Goal: Navigation & Orientation: Find specific page/section

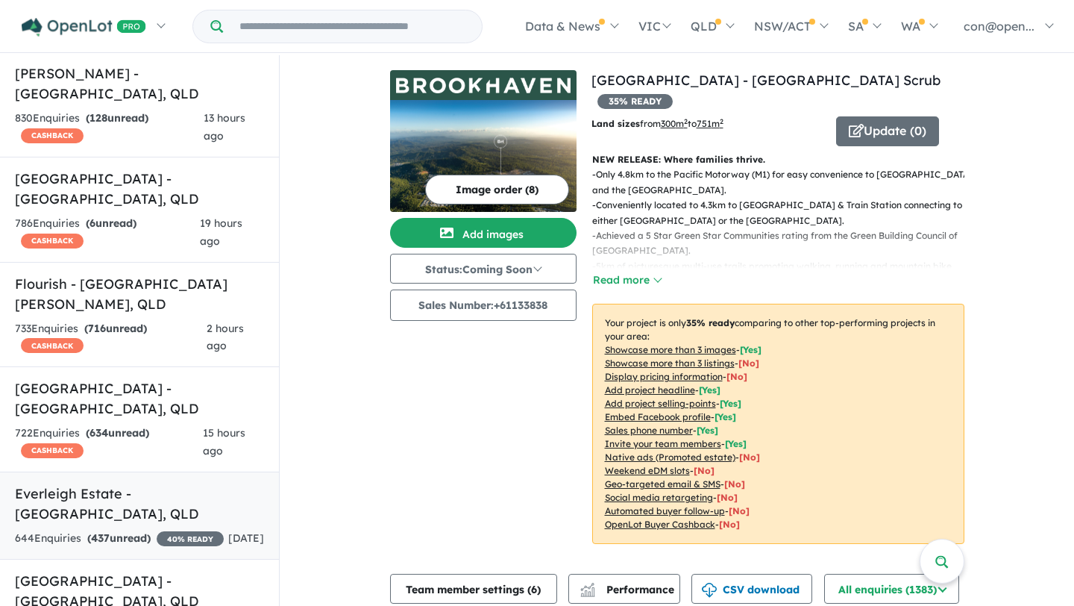
click at [109, 483] on h5 "Everleigh Estate - [GEOGRAPHIC_DATA] , [GEOGRAPHIC_DATA]" at bounding box center [139, 503] width 249 height 40
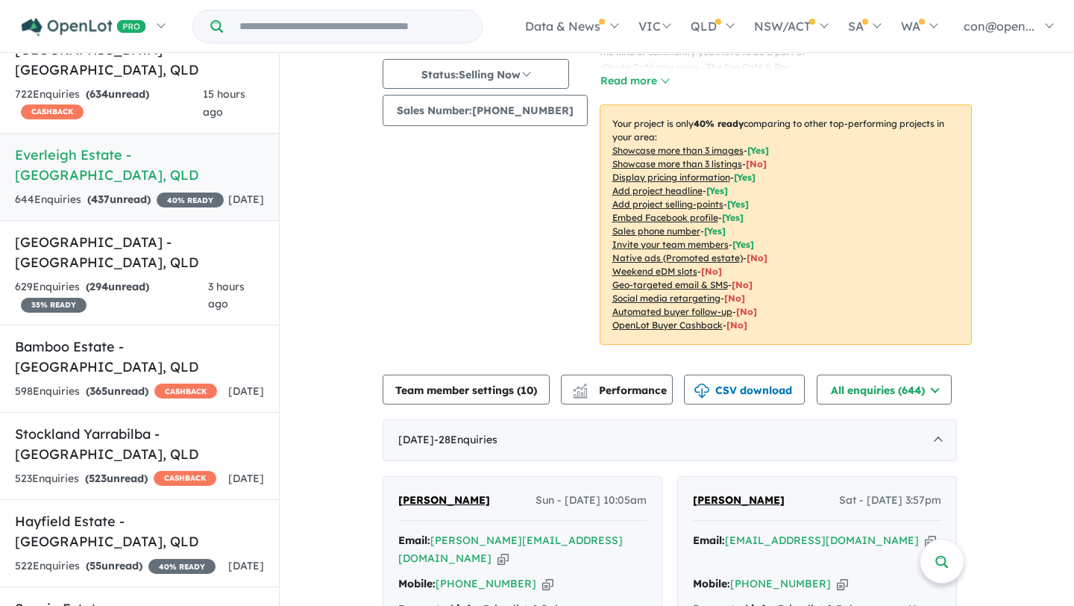
scroll to position [251, 0]
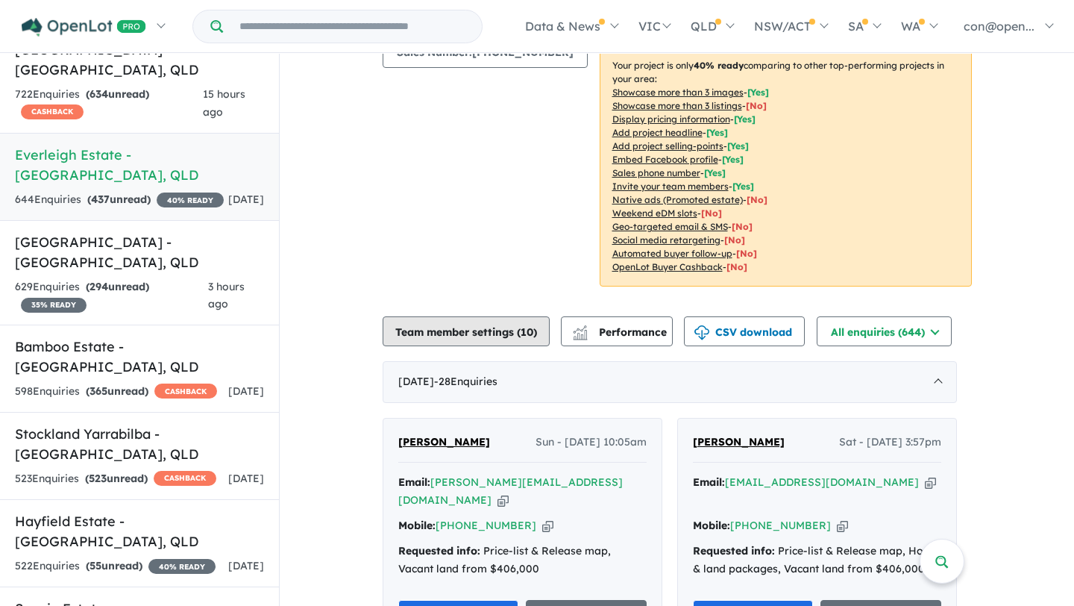
click at [471, 333] on button "Team member settings ( 10 )" at bounding box center [466, 331] width 167 height 30
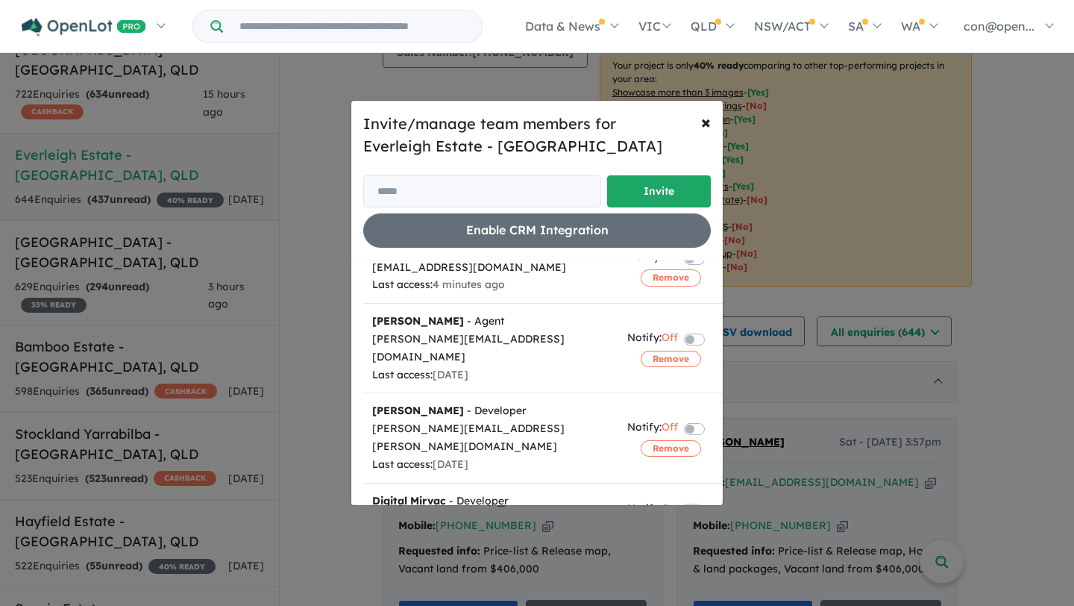
scroll to position [154, 0]
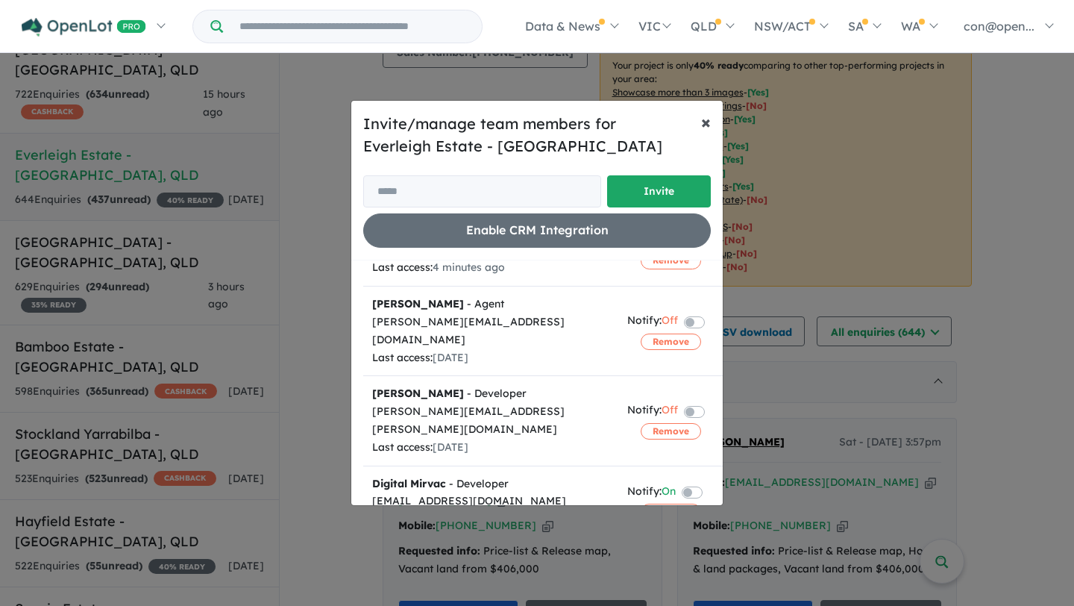
click at [706, 122] on span "×" at bounding box center [706, 121] width 10 height 22
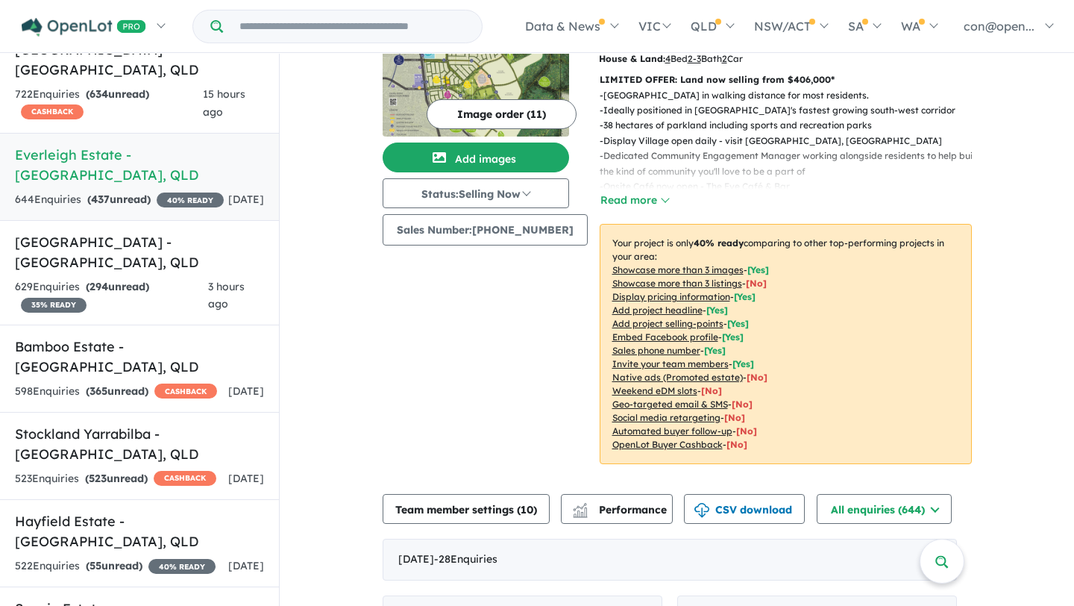
scroll to position [0, 0]
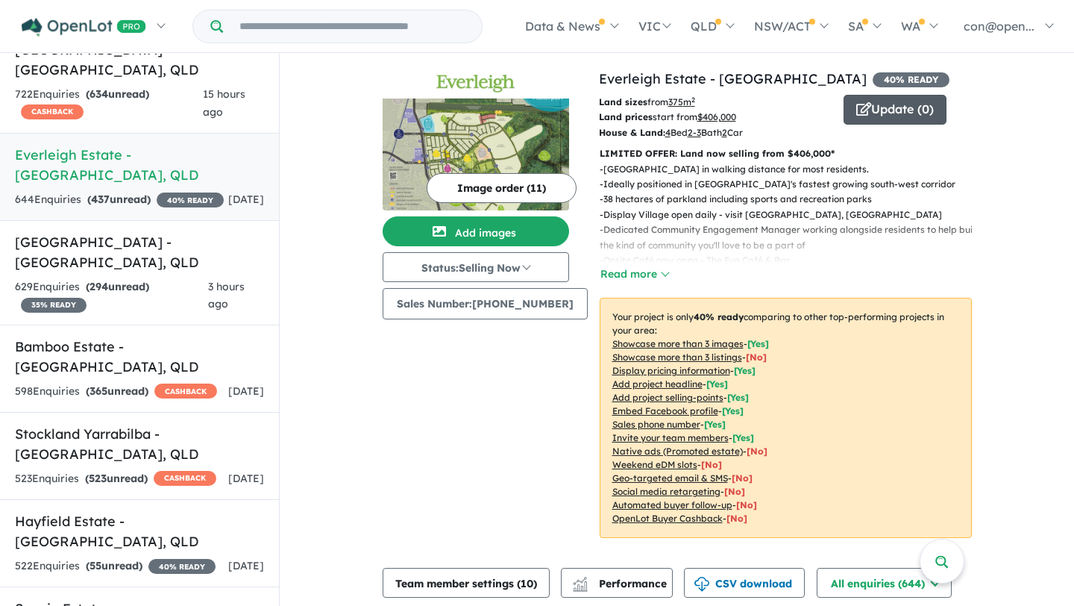
click at [864, 117] on button "Update ( 0 )" at bounding box center [895, 110] width 103 height 30
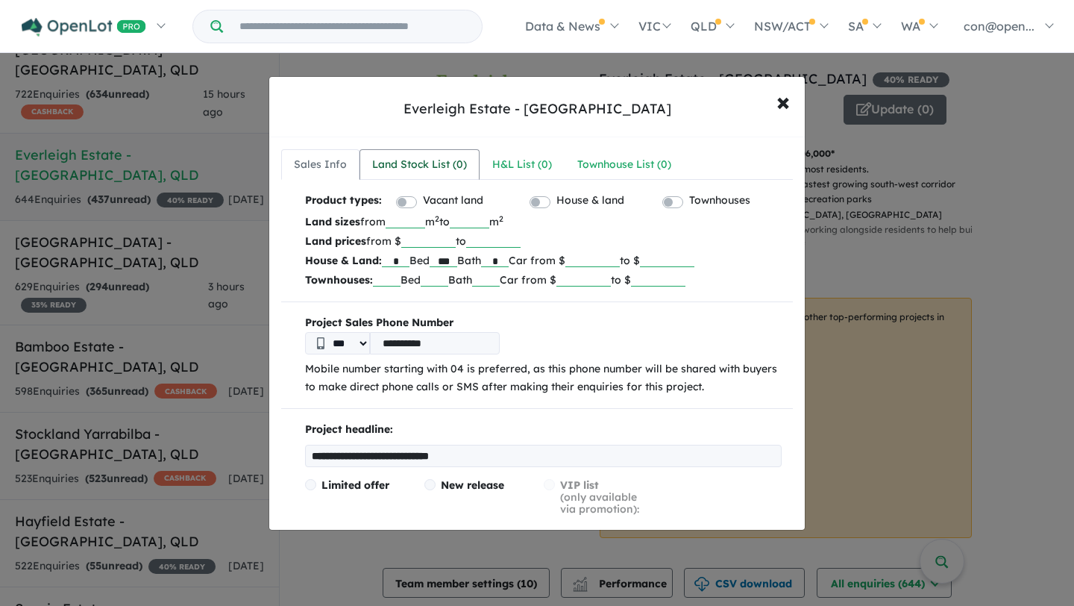
click at [436, 162] on div "Land Stock List ( 0 )" at bounding box center [419, 165] width 95 height 18
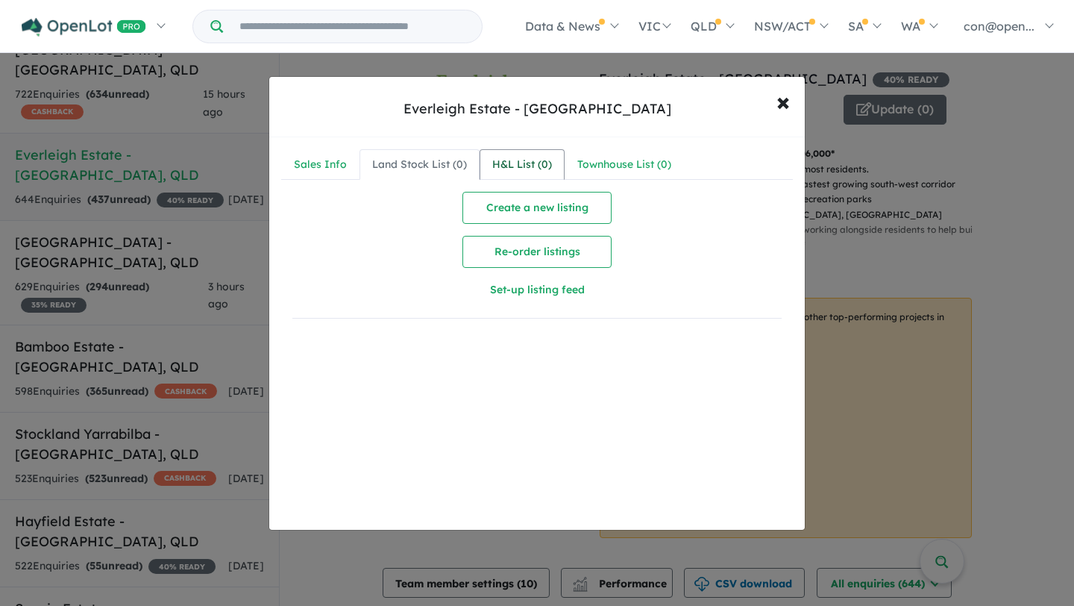
click at [506, 165] on div "H&L List ( 0 )" at bounding box center [522, 165] width 60 height 18
click at [634, 165] on div "Townhouse List ( 0 )" at bounding box center [624, 165] width 94 height 18
click at [337, 169] on div "Sales Info" at bounding box center [320, 165] width 53 height 18
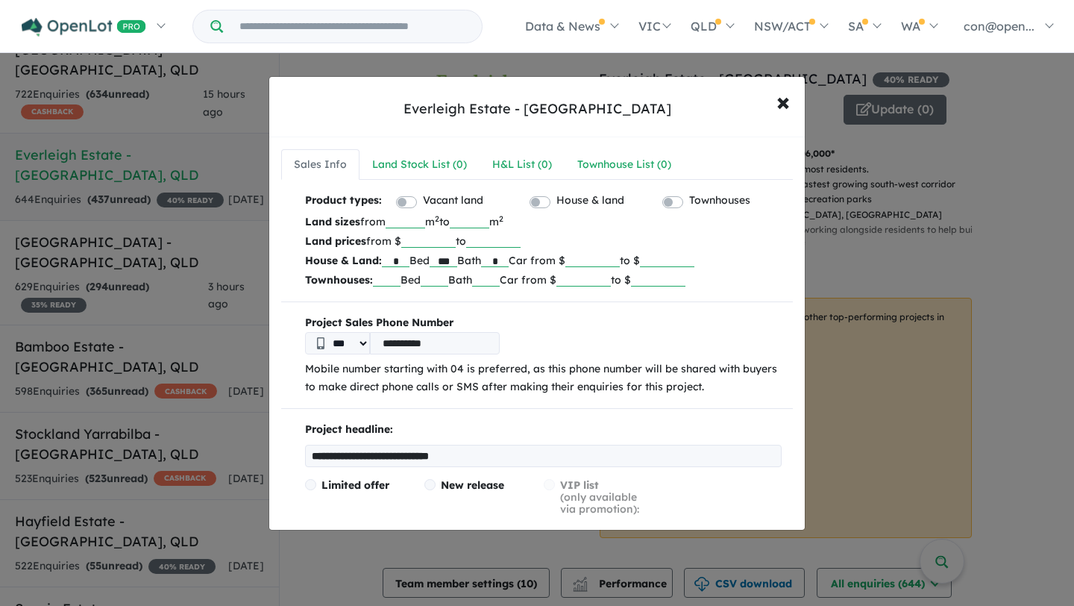
scroll to position [13, 0]
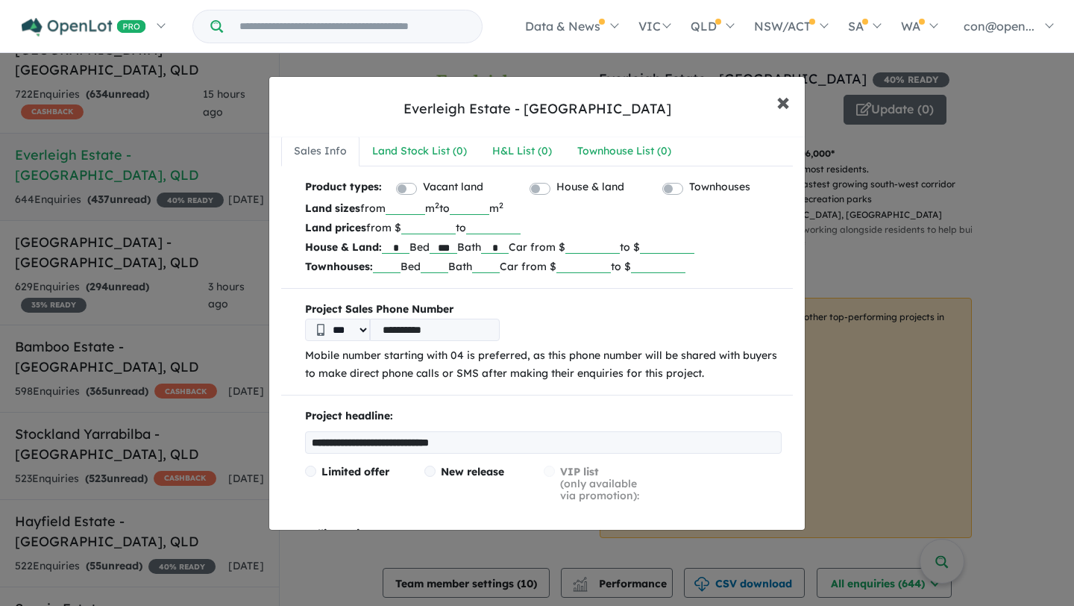
click at [782, 97] on span "×" at bounding box center [782, 101] width 13 height 32
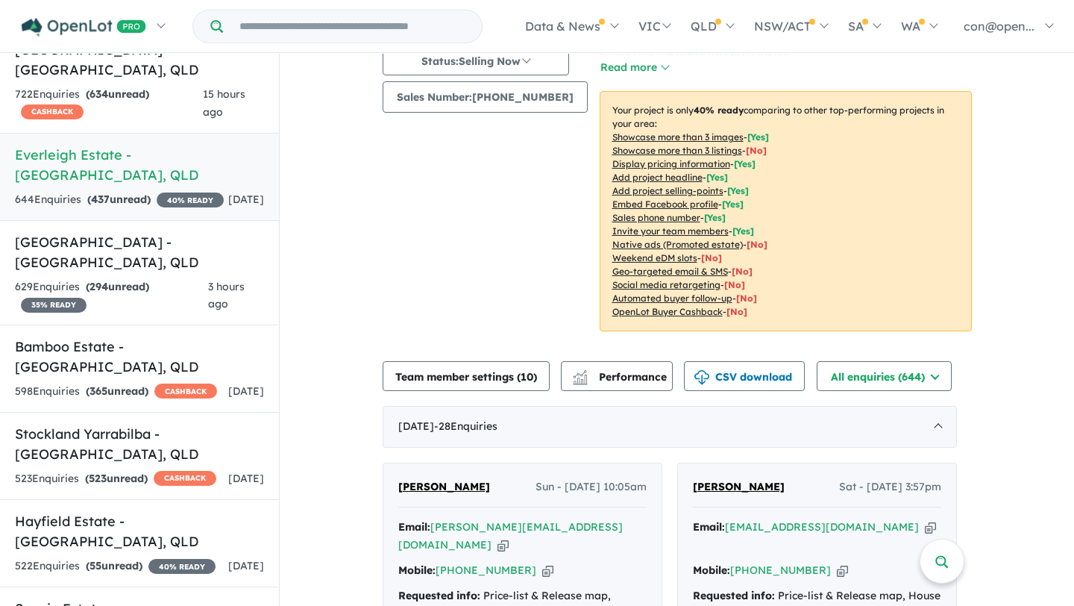
scroll to position [295, 0]
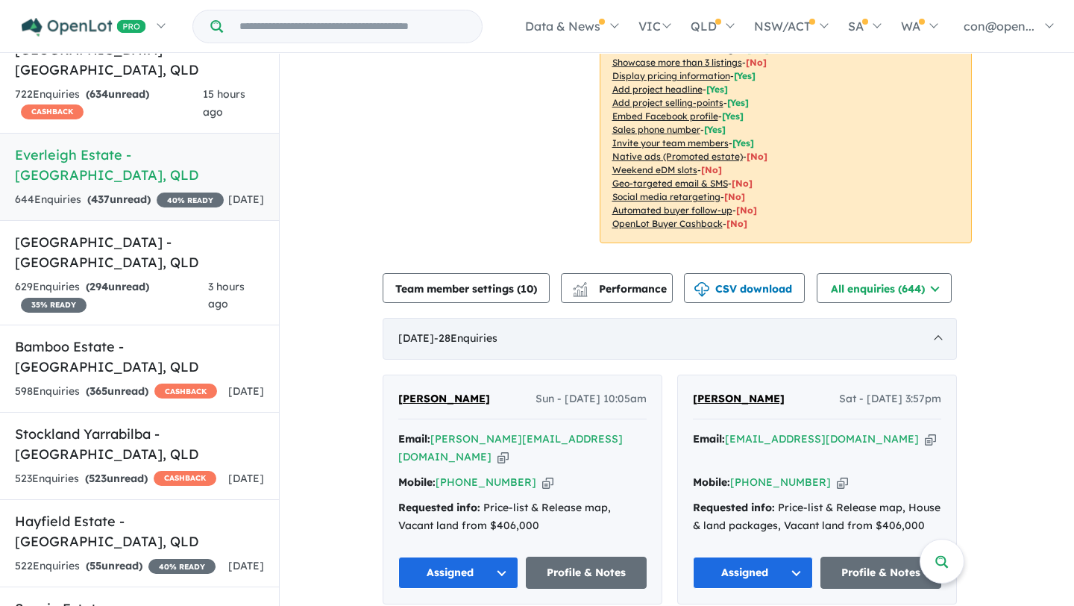
click at [498, 344] on span "- 28 Enquir ies ( 0 unread)" at bounding box center [465, 337] width 63 height 13
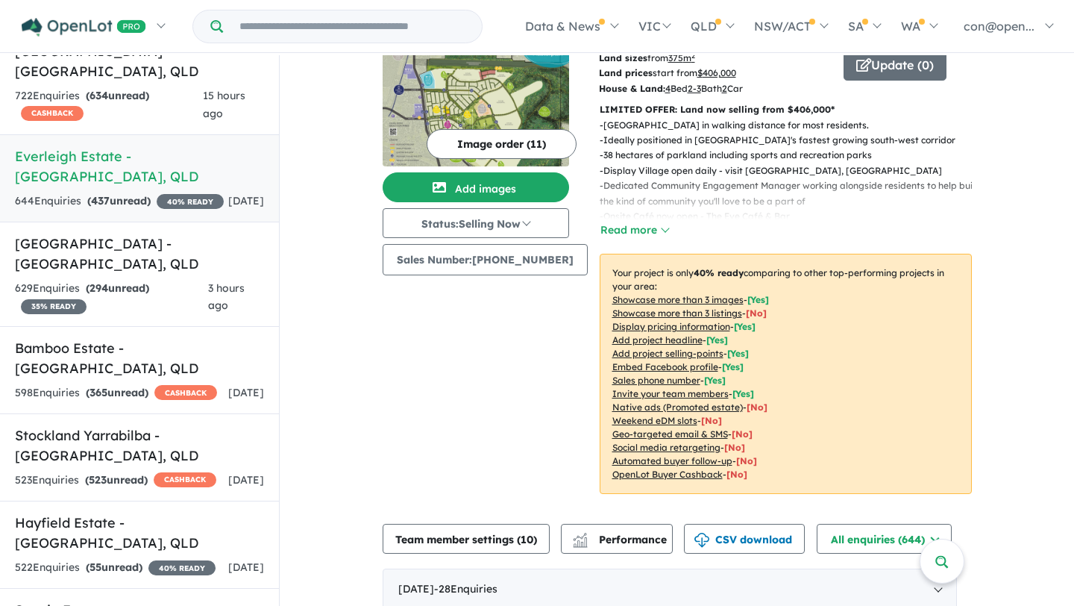
scroll to position [0, 0]
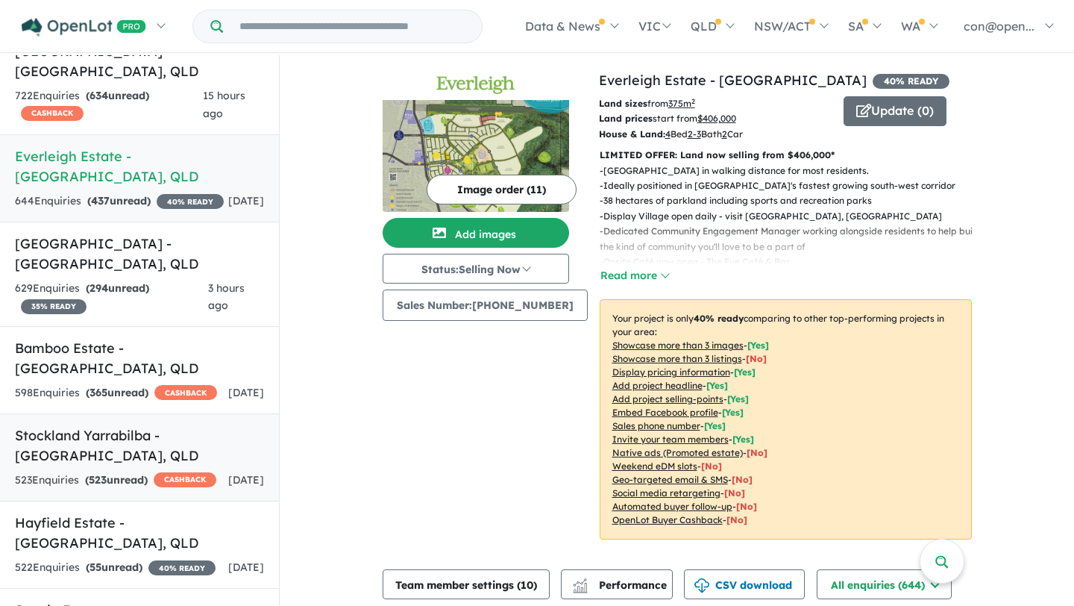
click at [106, 425] on h5 "Stockland Yarrabilba - [GEOGRAPHIC_DATA] , [GEOGRAPHIC_DATA]" at bounding box center [139, 445] width 249 height 40
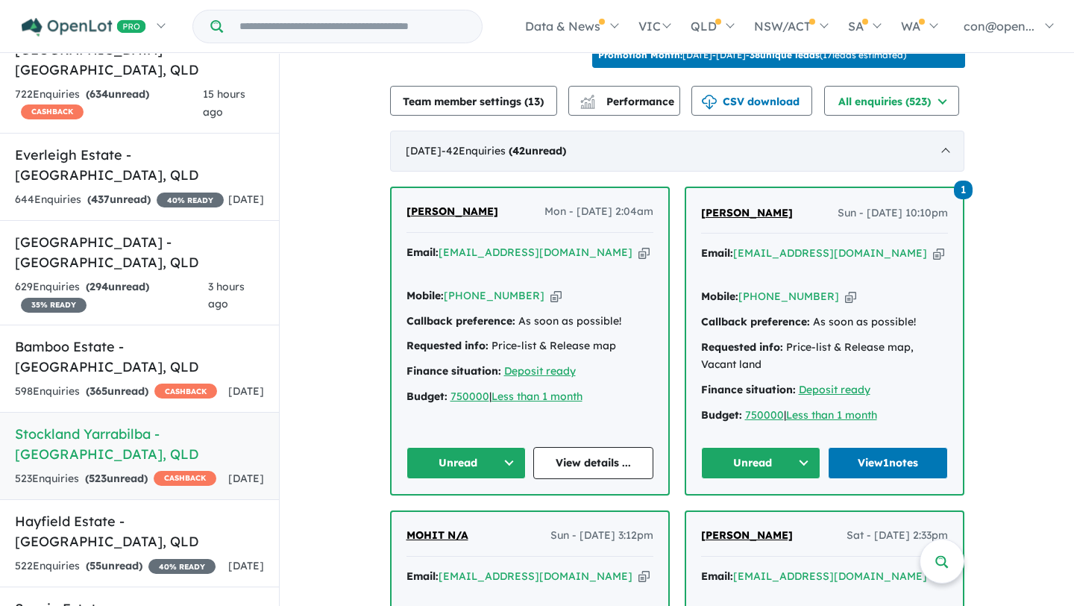
scroll to position [533, 0]
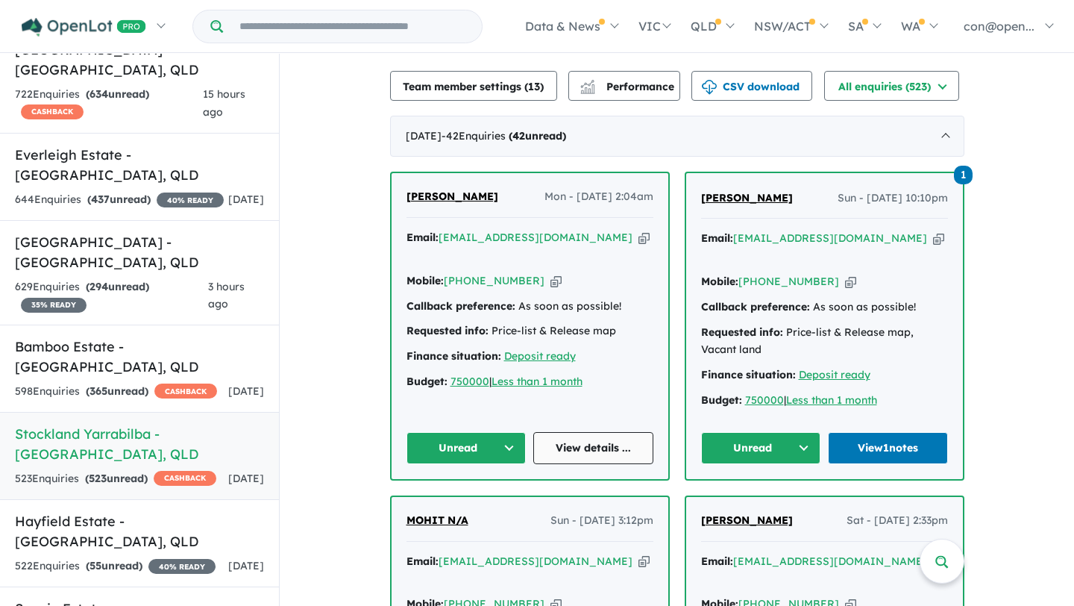
click at [600, 432] on link "View details ..." at bounding box center [593, 448] width 120 height 32
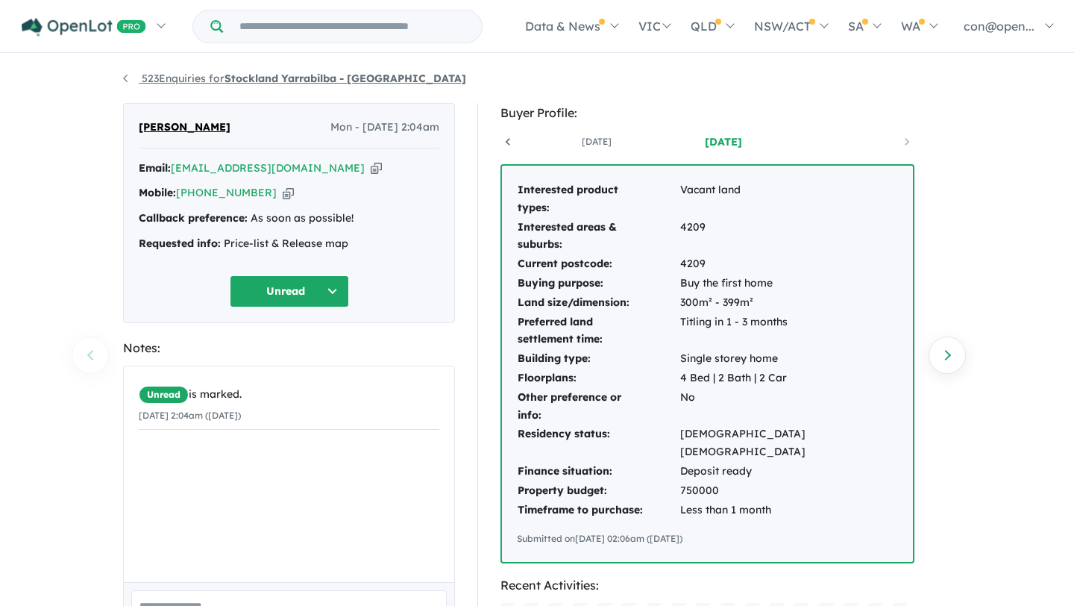
click at [351, 77] on strong "Stockland Yarrabilba - [GEOGRAPHIC_DATA]" at bounding box center [346, 78] width 242 height 13
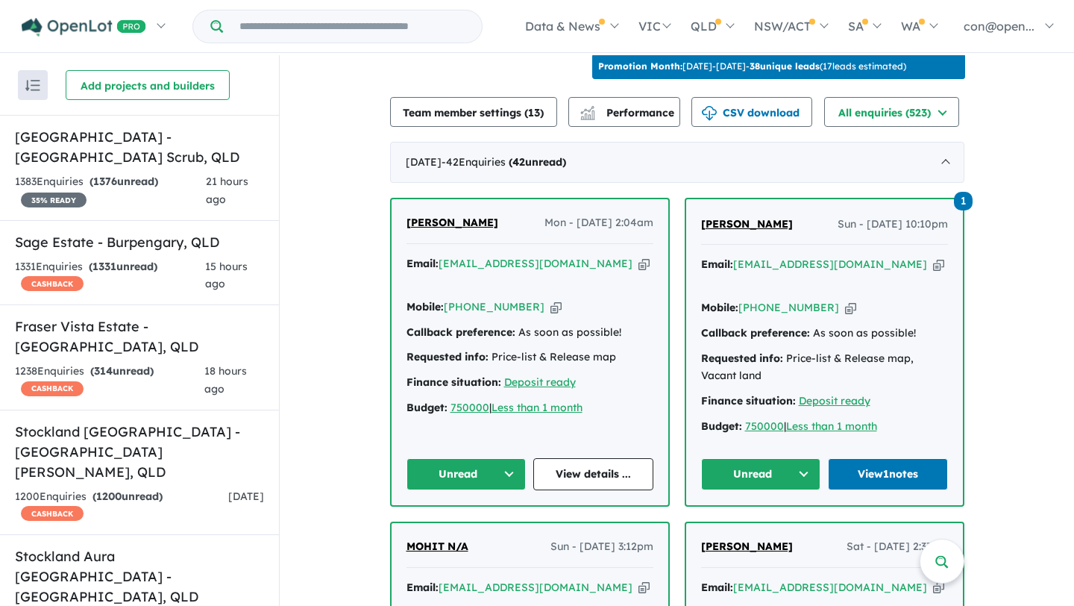
scroll to position [521, 0]
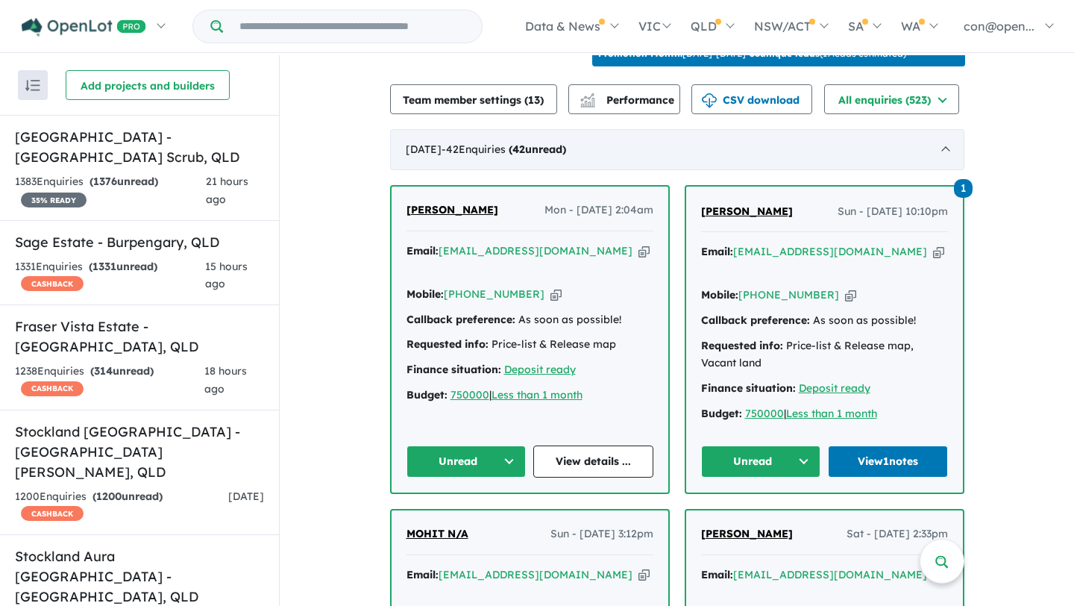
click at [520, 142] on span "- 42 Enquir ies ( 42 unread)" at bounding box center [504, 148] width 125 height 13
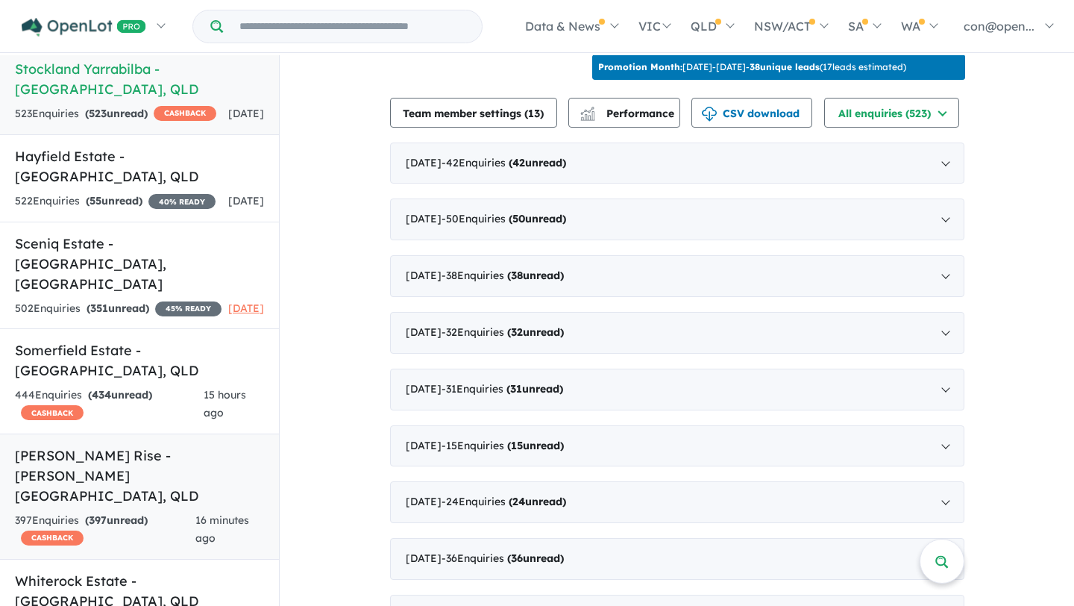
scroll to position [1525, 0]
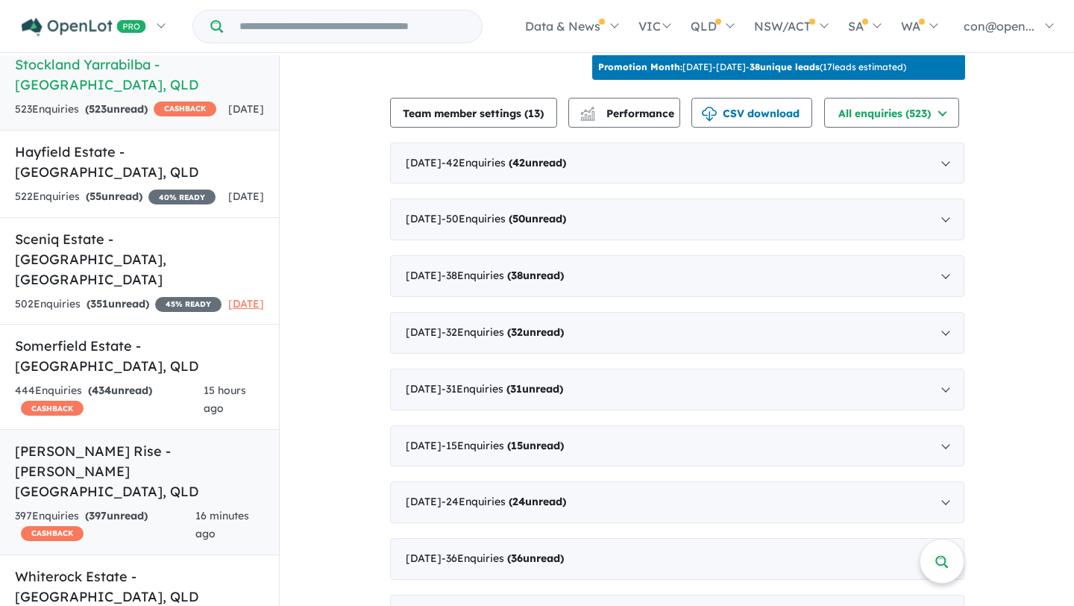
click at [122, 441] on h5 "Muchow Rise - Logan Reserve , QLD" at bounding box center [139, 471] width 249 height 60
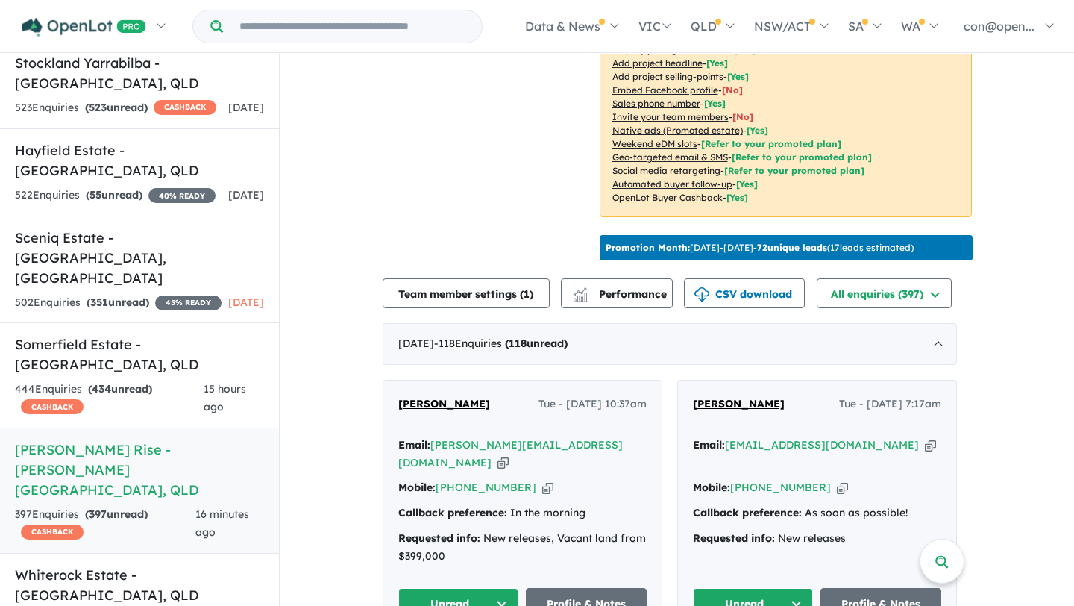
scroll to position [304, 0]
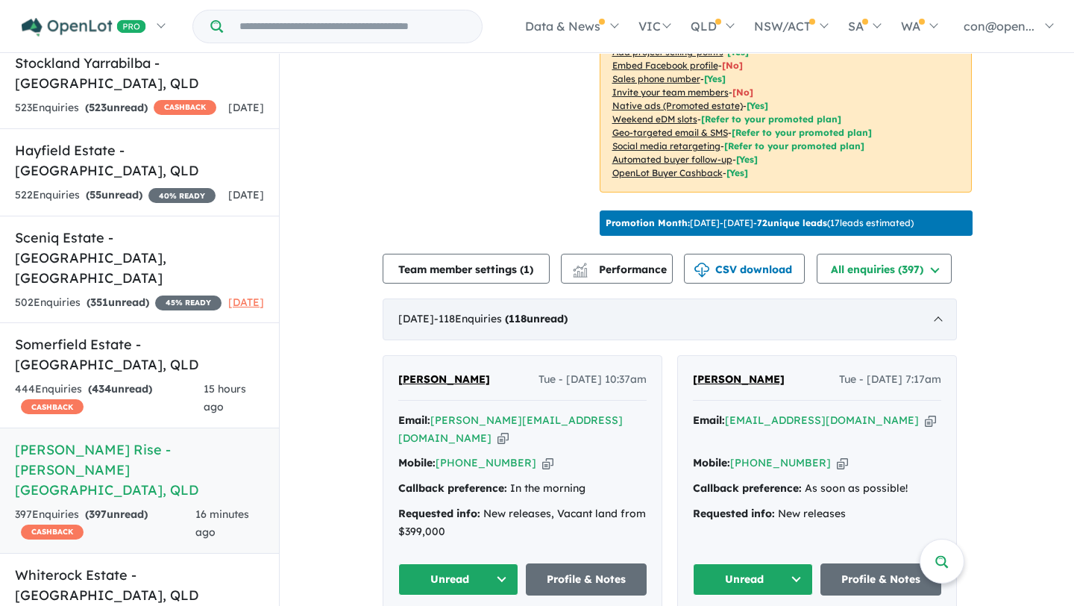
click at [493, 318] on span "- 118 Enquir ies ( 118 unread)" at bounding box center [501, 318] width 134 height 13
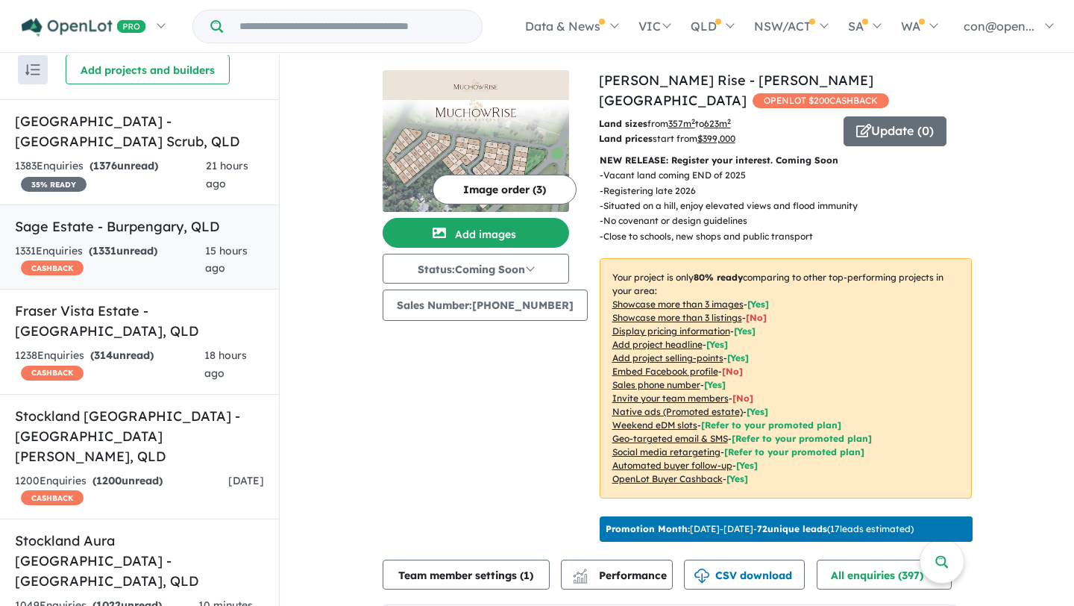
scroll to position [0, 0]
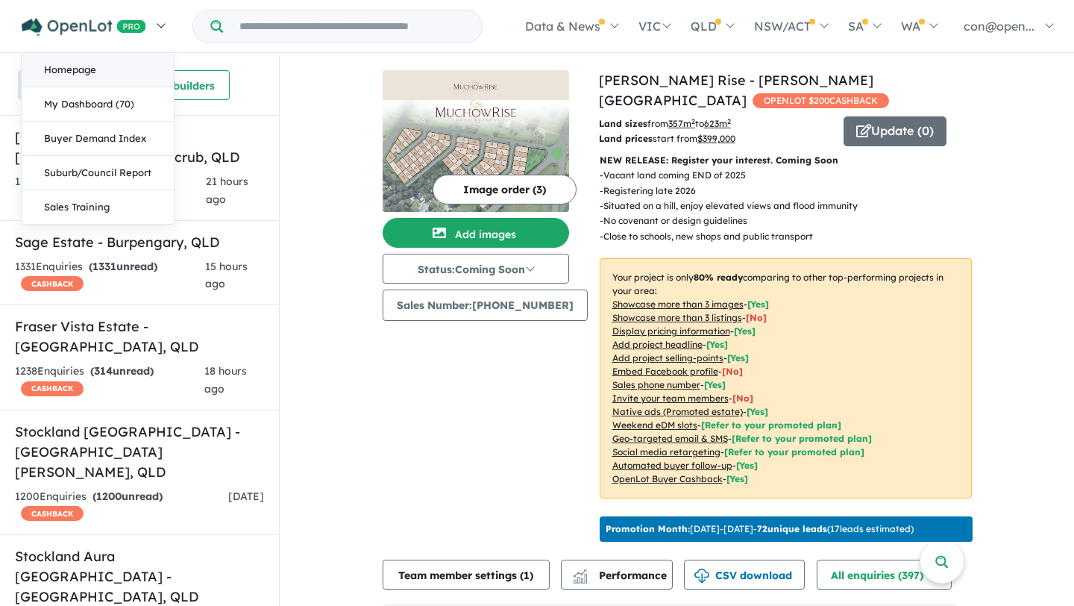
click at [83, 68] on link "Homepage" at bounding box center [98, 70] width 152 height 34
